Goal: Information Seeking & Learning: Learn about a topic

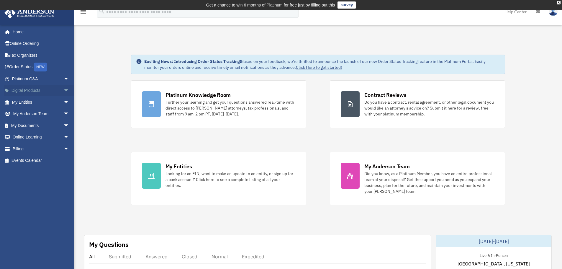
click at [34, 90] on link "Digital Products arrow_drop_down" at bounding box center [41, 91] width 74 height 12
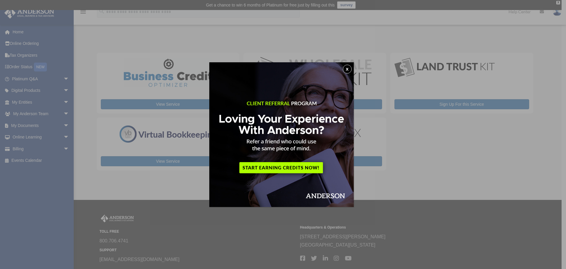
click at [349, 68] on button "x" at bounding box center [347, 69] width 9 height 9
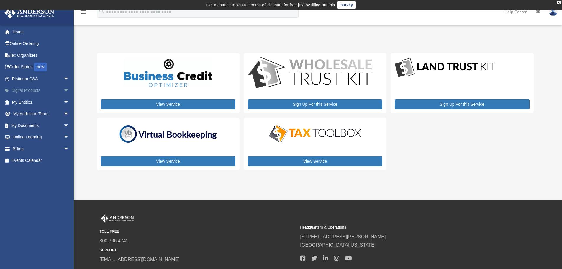
click at [63, 89] on span "arrow_drop_down" at bounding box center [69, 91] width 12 height 12
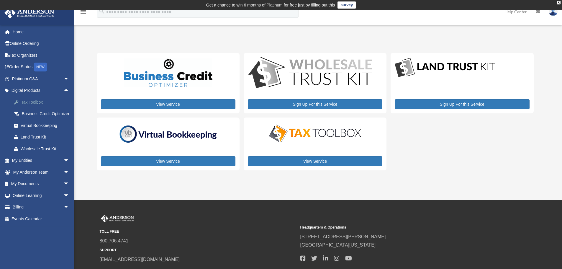
click at [41, 102] on div "Tax Toolbox" at bounding box center [46, 101] width 50 height 7
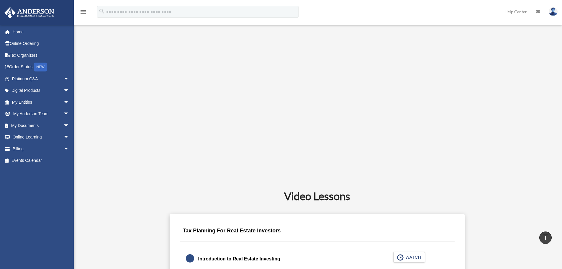
scroll to position [177, 0]
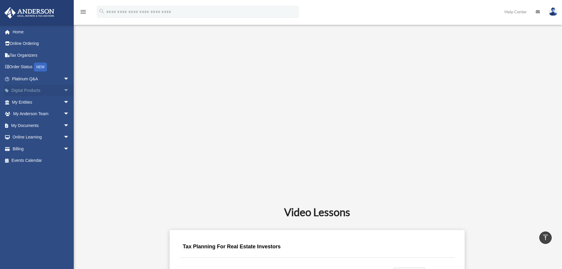
click at [40, 90] on link "Digital Products arrow_drop_down" at bounding box center [41, 91] width 74 height 12
click at [63, 88] on span "arrow_drop_down" at bounding box center [69, 91] width 12 height 12
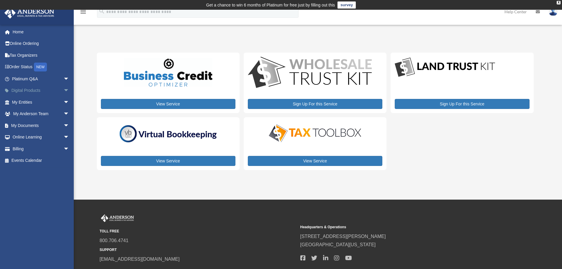
click at [63, 88] on span "arrow_drop_down" at bounding box center [69, 91] width 12 height 12
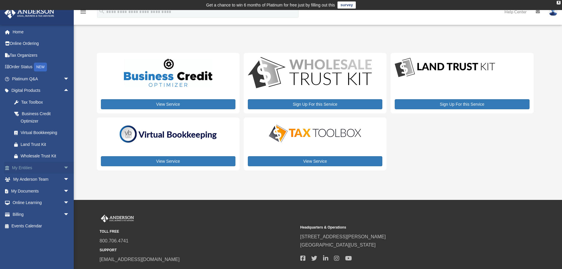
click at [63, 167] on span "arrow_drop_down" at bounding box center [69, 168] width 12 height 12
click at [19, 55] on link "Tax Organizers" at bounding box center [41, 55] width 74 height 12
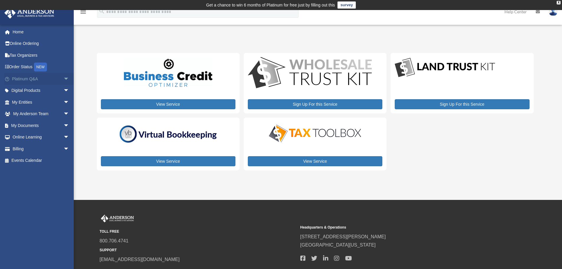
click at [63, 78] on span "arrow_drop_down" at bounding box center [69, 79] width 12 height 12
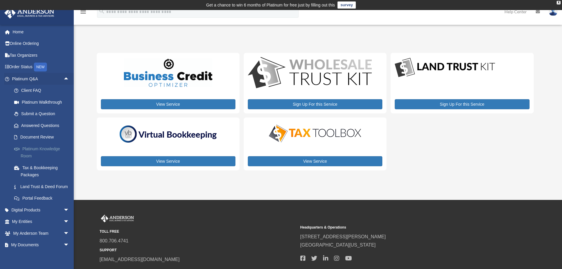
click at [30, 147] on link "Platinum Knowledge Room" at bounding box center [43, 152] width 70 height 19
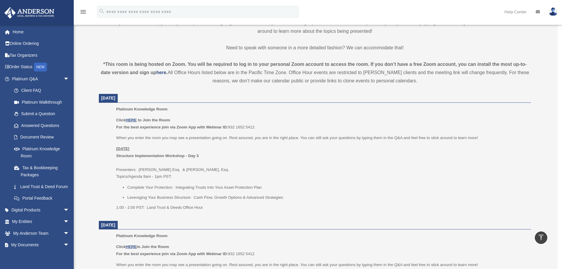
scroll to position [237, 0]
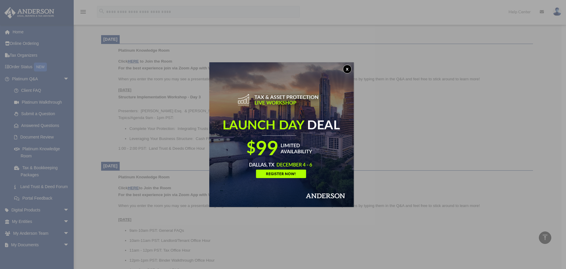
click at [348, 68] on button "x" at bounding box center [347, 69] width 9 height 9
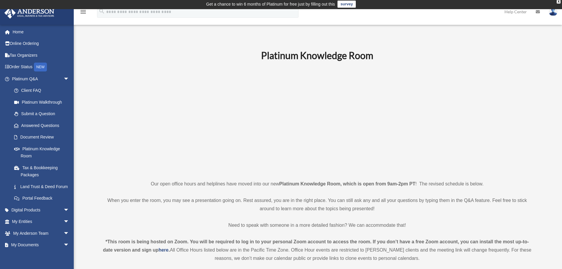
scroll to position [0, 0]
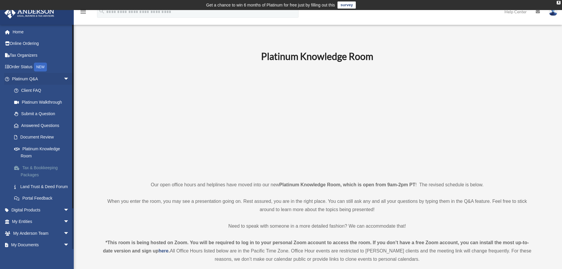
click at [29, 168] on link "Tax & Bookkeeping Packages" at bounding box center [43, 171] width 70 height 19
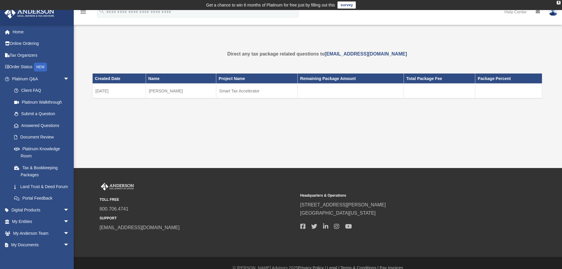
click at [252, 91] on td "Smart Tax Accelerator" at bounding box center [256, 90] width 81 height 15
click at [63, 216] on span "arrow_drop_down" at bounding box center [69, 210] width 12 height 12
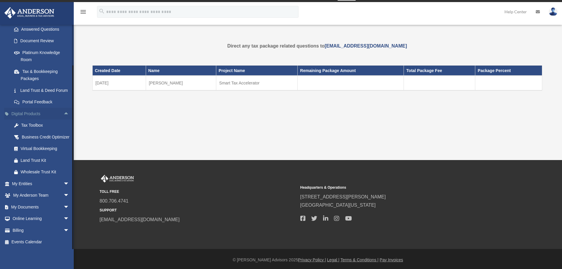
scroll to position [10, 0]
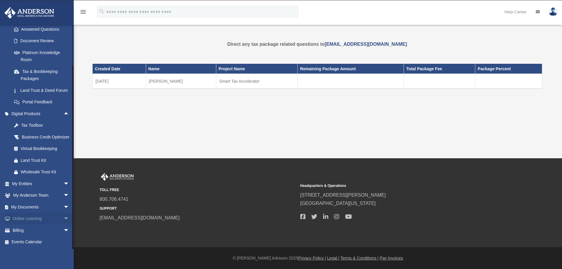
click at [63, 218] on span "arrow_drop_down" at bounding box center [69, 219] width 12 height 12
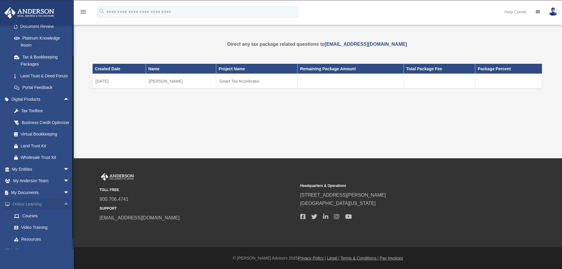
scroll to position [146, 0]
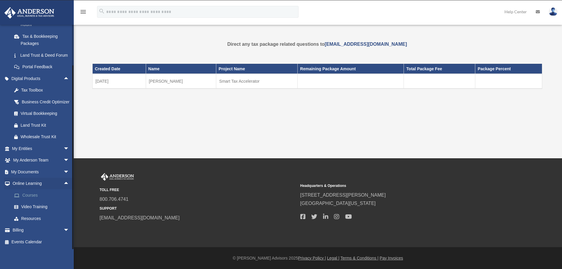
click at [27, 195] on link "Courses" at bounding box center [43, 195] width 70 height 12
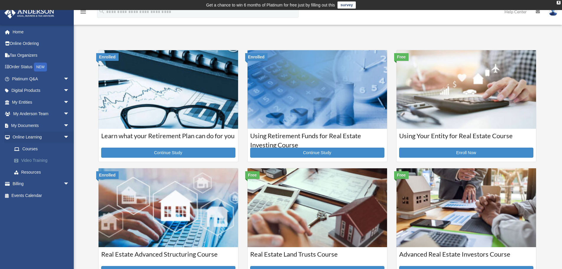
click at [36, 160] on link "Video Training" at bounding box center [43, 161] width 70 height 12
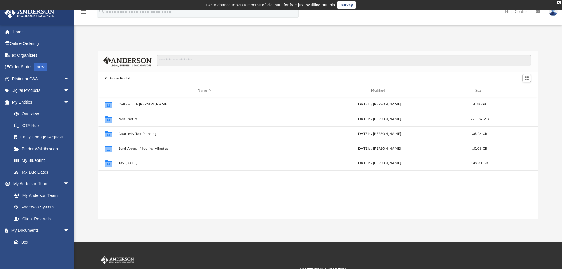
scroll to position [130, 435]
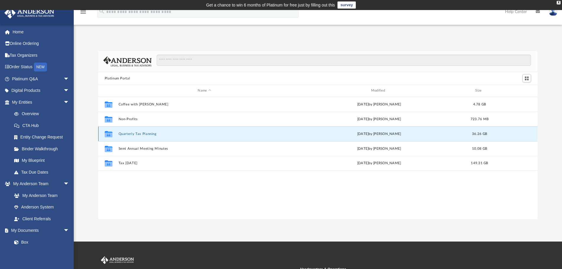
click at [147, 133] on button "Quarterly Tax Planning" at bounding box center [204, 134] width 172 height 4
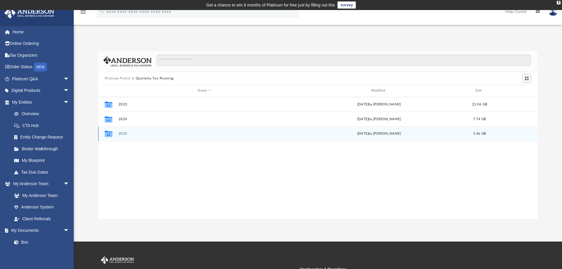
click at [120, 134] on button "2025" at bounding box center [204, 134] width 172 height 4
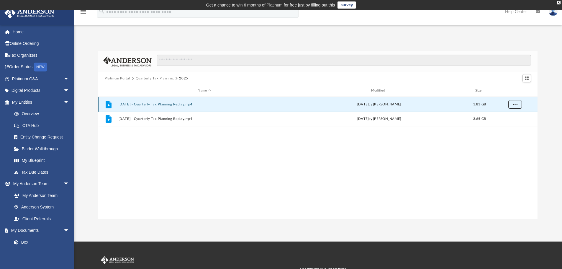
click at [515, 104] on span "More options" at bounding box center [514, 103] width 5 height 3
click at [505, 117] on li "Preview" at bounding box center [509, 116] width 17 height 6
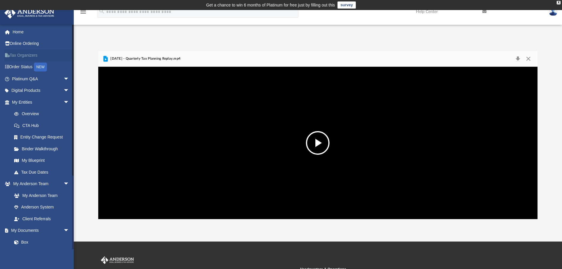
click at [24, 57] on link "Tax Organizers" at bounding box center [41, 55] width 74 height 12
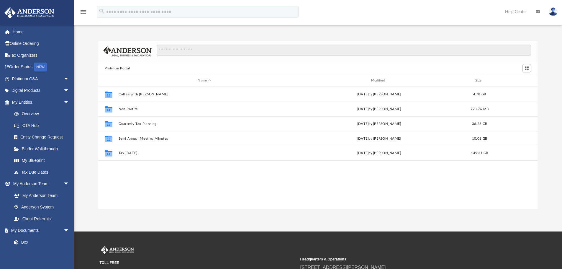
scroll to position [130, 435]
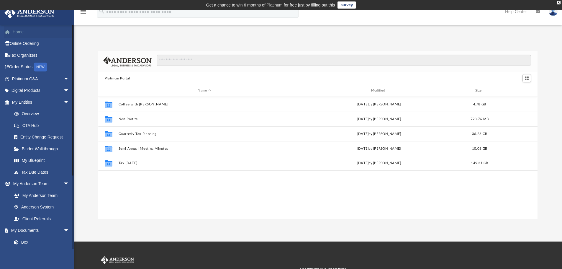
click at [19, 31] on link "Home" at bounding box center [41, 32] width 74 height 12
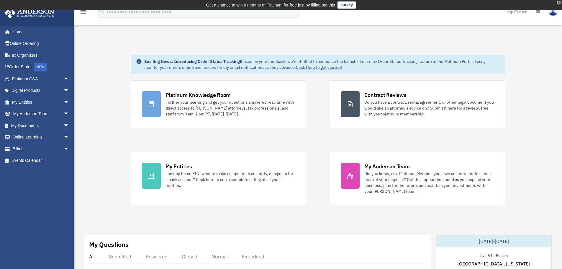
click at [559, 1] on div "X" at bounding box center [558, 3] width 4 height 4
